Goal: Book appointment/travel/reservation

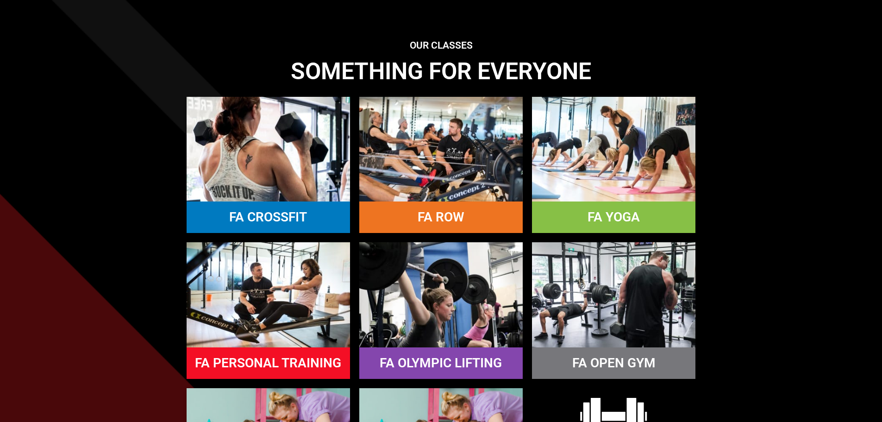
scroll to position [972, 0]
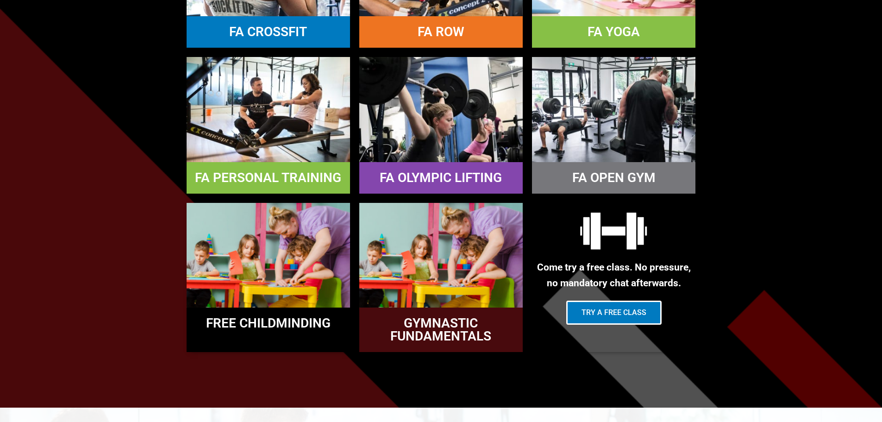
click at [233, 140] on img at bounding box center [268, 109] width 163 height 105
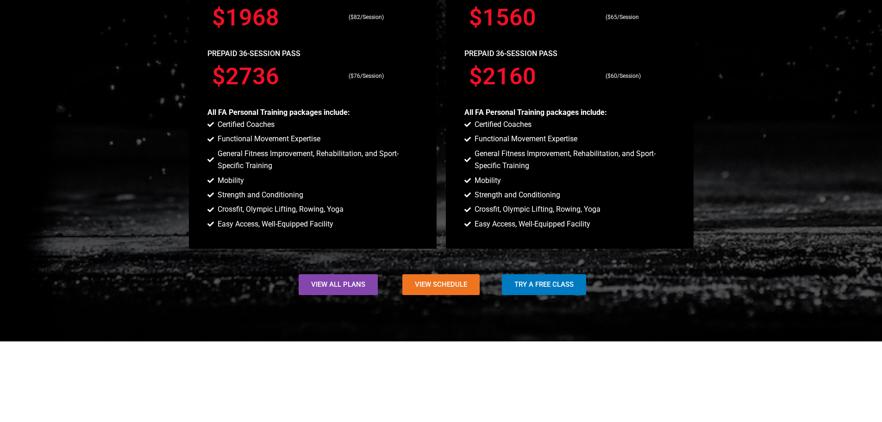
scroll to position [1111, 0]
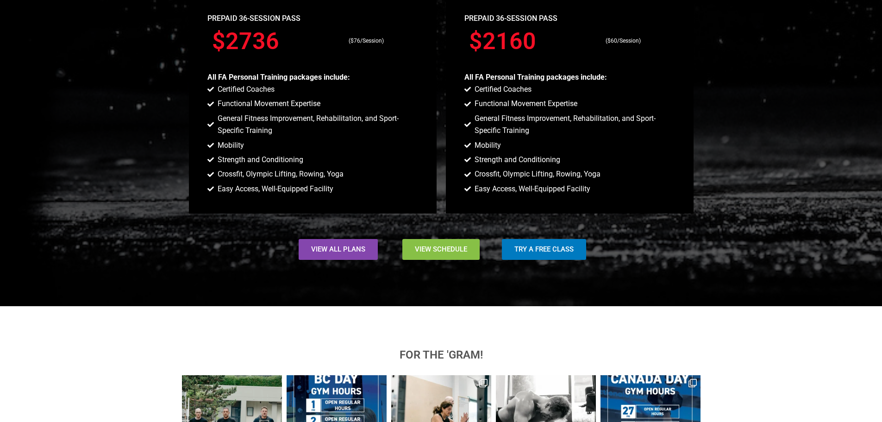
click at [431, 251] on span "View Schedule" at bounding box center [441, 249] width 52 height 7
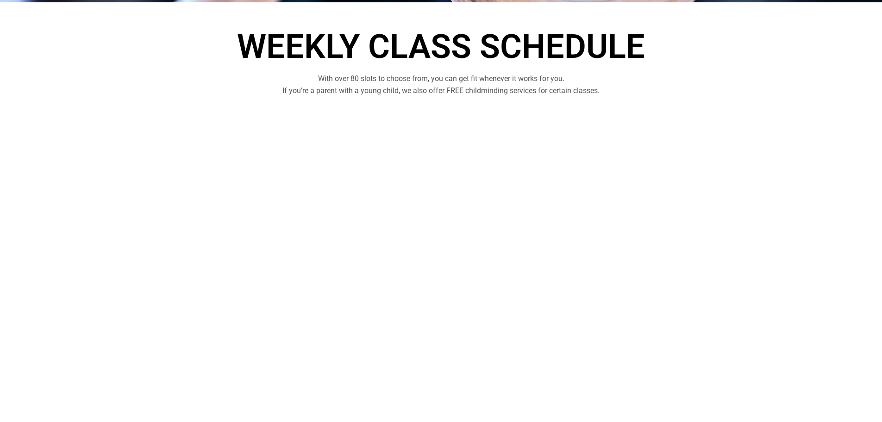
scroll to position [231, 0]
